Goal: Information Seeking & Learning: Learn about a topic

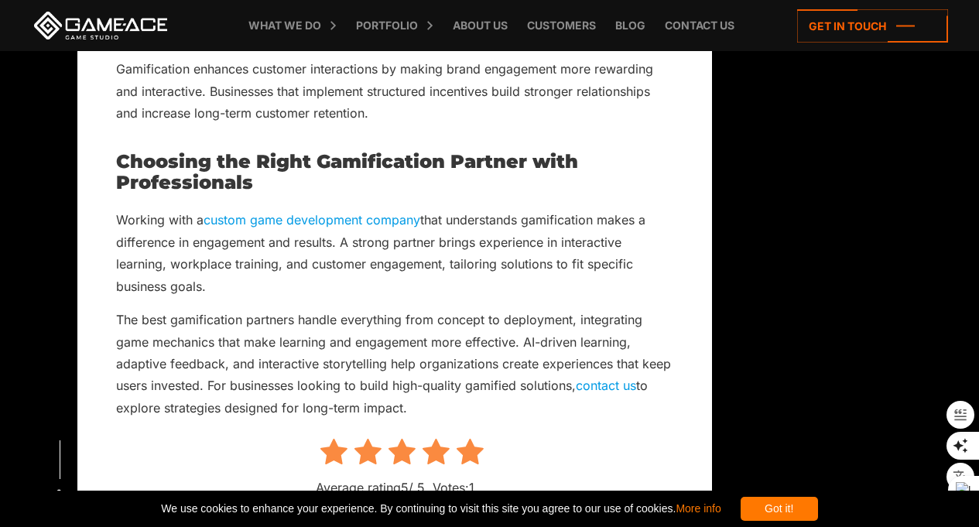
scroll to position [10820, 0]
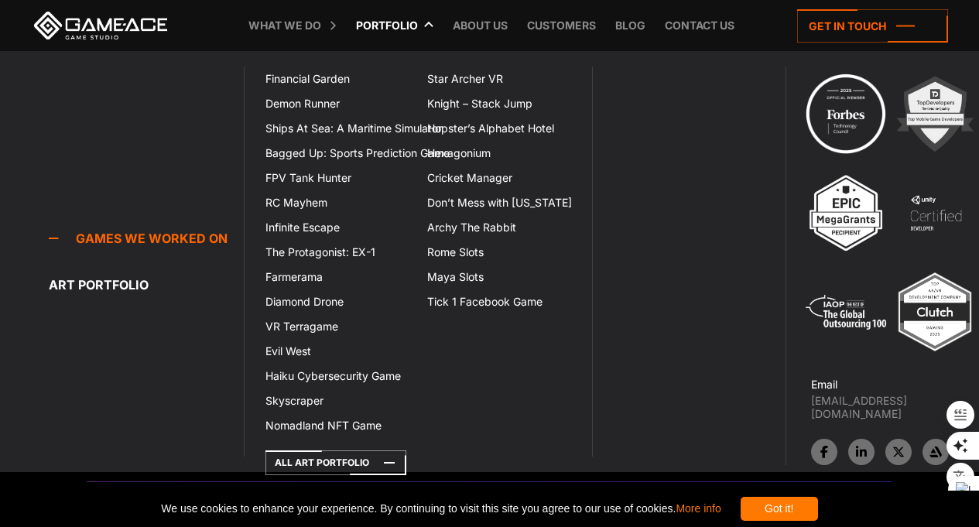
click at [402, 22] on link "Portfolio" at bounding box center [386, 25] width 77 height 51
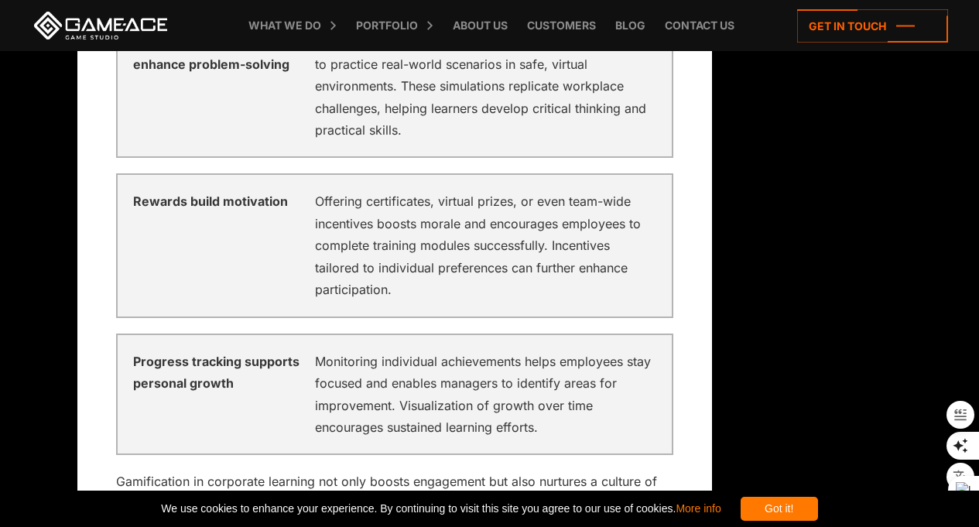
scroll to position [8316, 0]
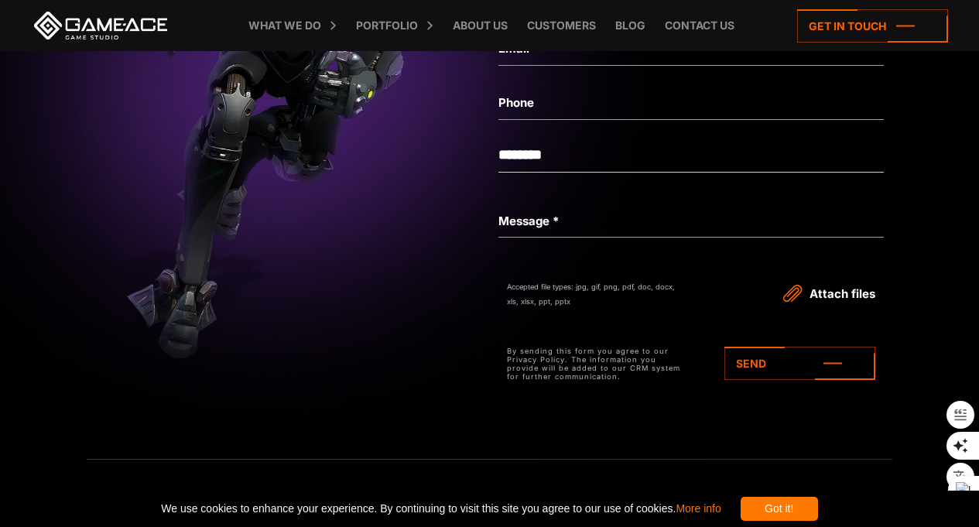
scroll to position [11617, 0]
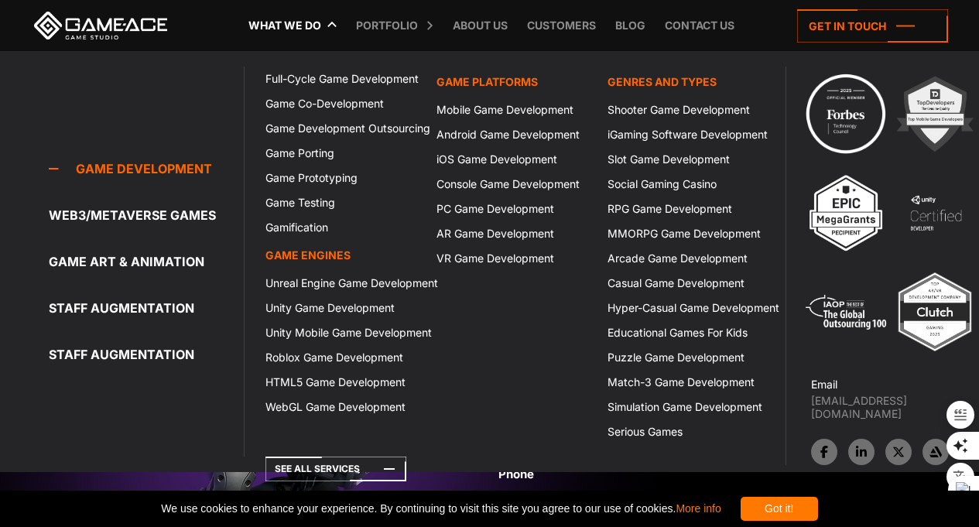
click at [628, 26] on link "Blog" at bounding box center [631, 25] width 46 height 51
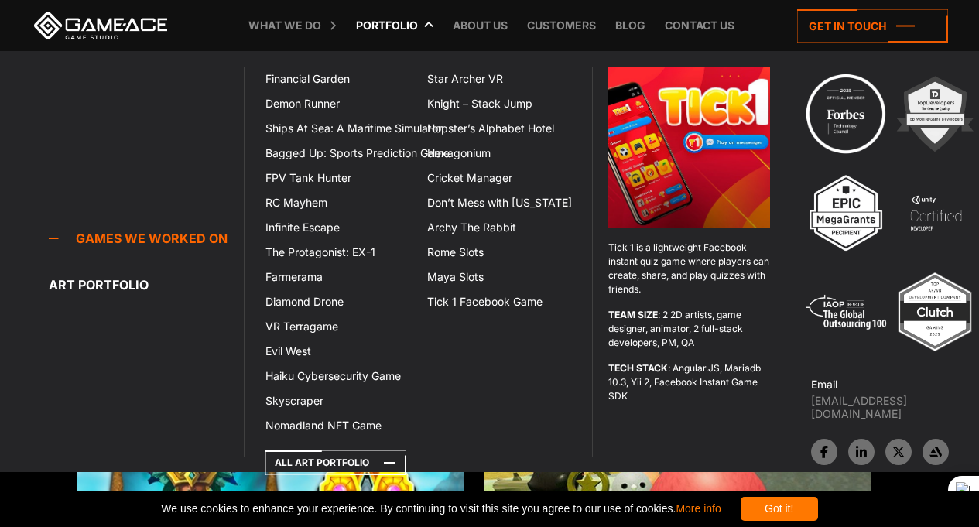
scroll to position [4272, 0]
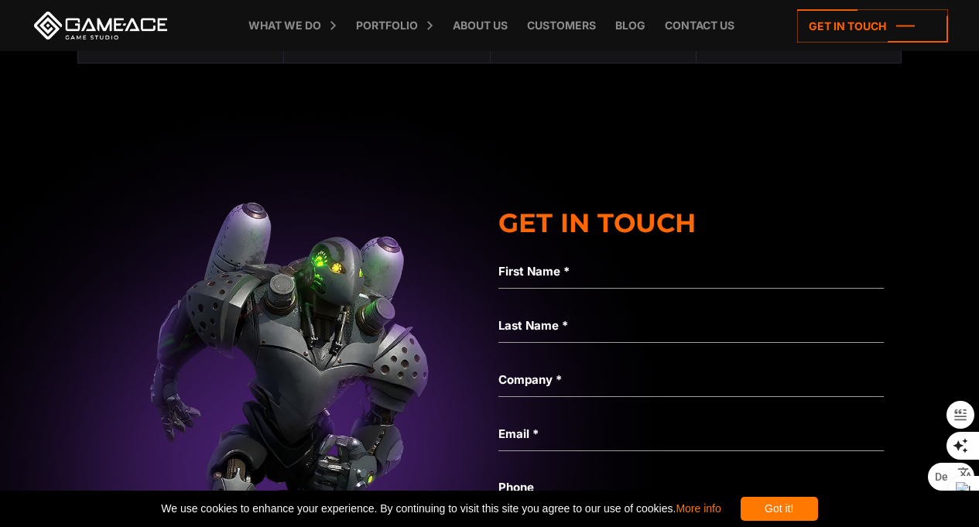
scroll to position [4828, 0]
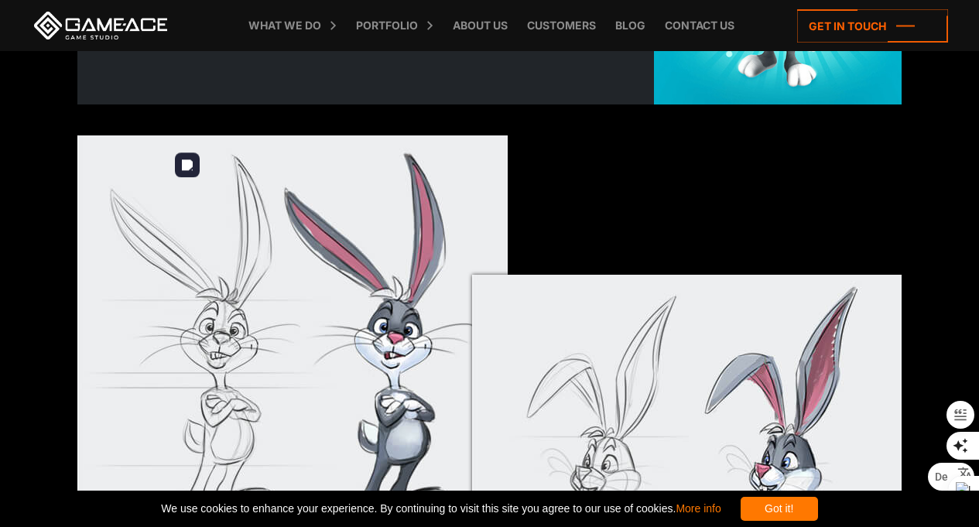
scroll to position [797, 0]
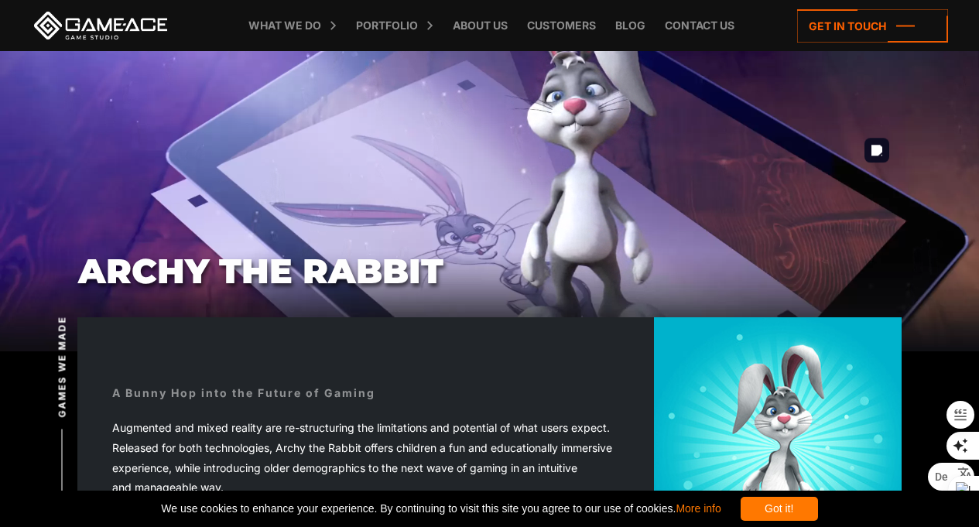
drag, startPoint x: 543, startPoint y: 232, endPoint x: 534, endPoint y: 229, distance: 9.1
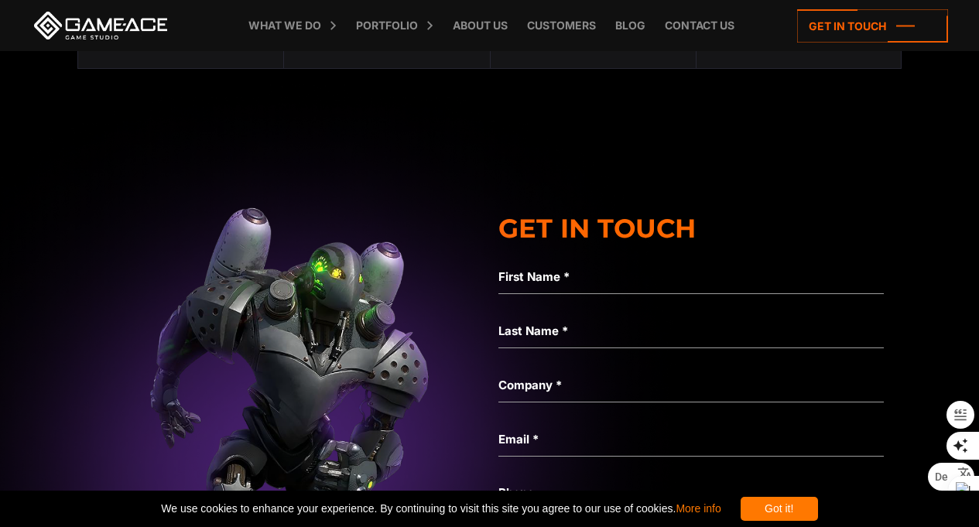
scroll to position [5430, 0]
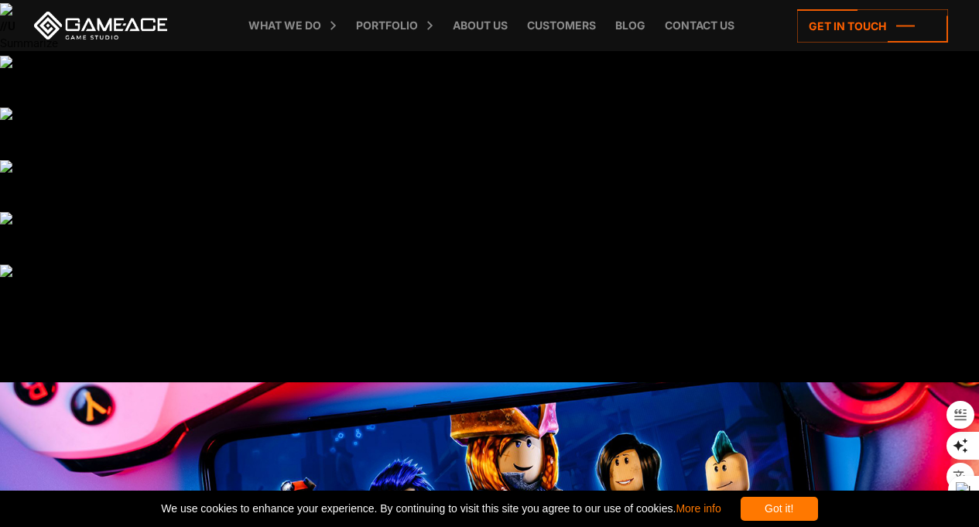
scroll to position [371, 0]
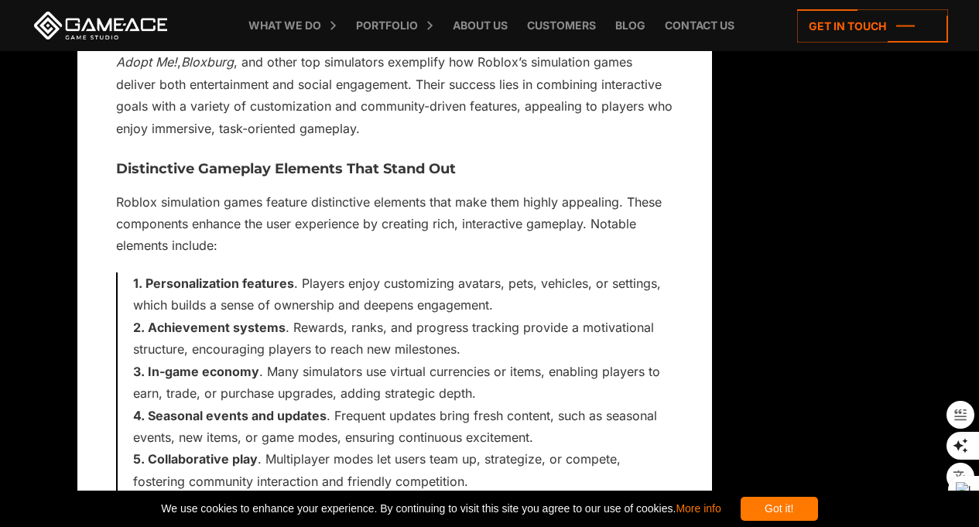
scroll to position [7894, 0]
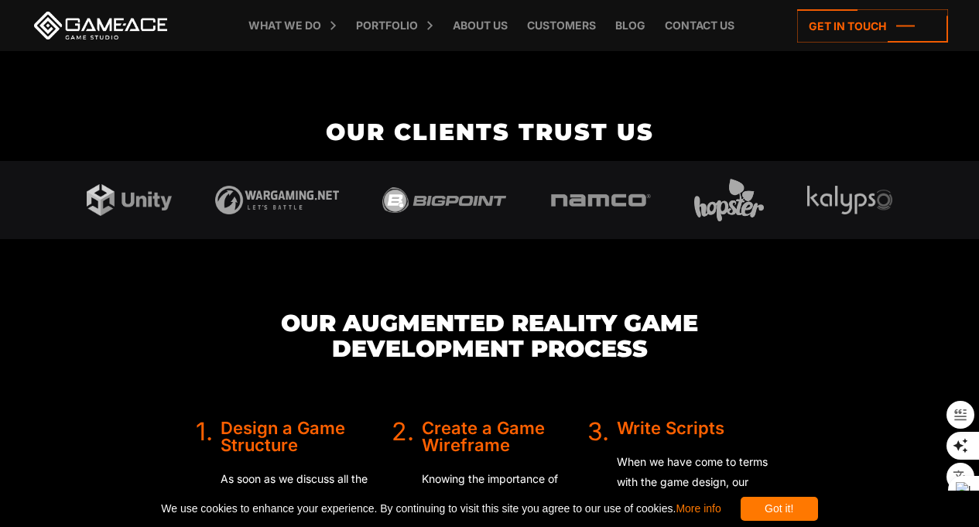
scroll to position [3945, 0]
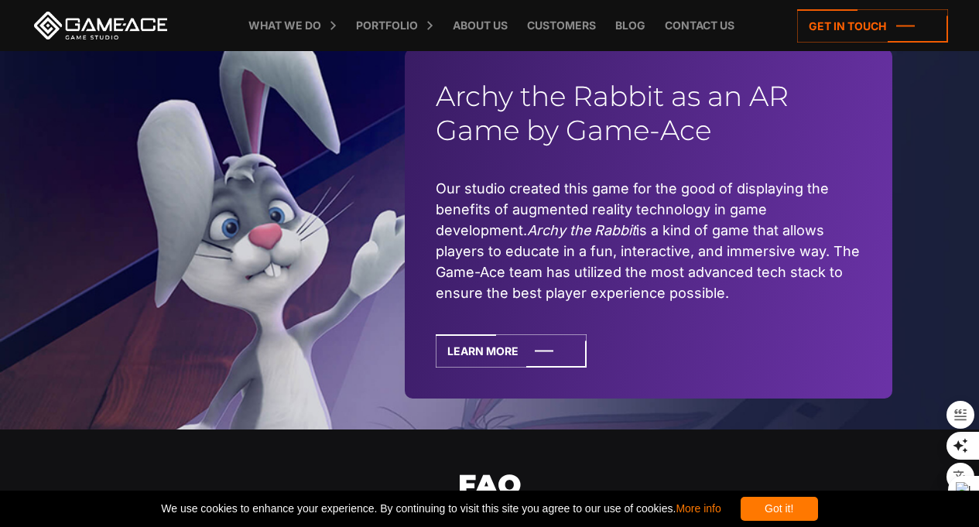
scroll to position [4966, 0]
